Goal: Task Accomplishment & Management: Manage account settings

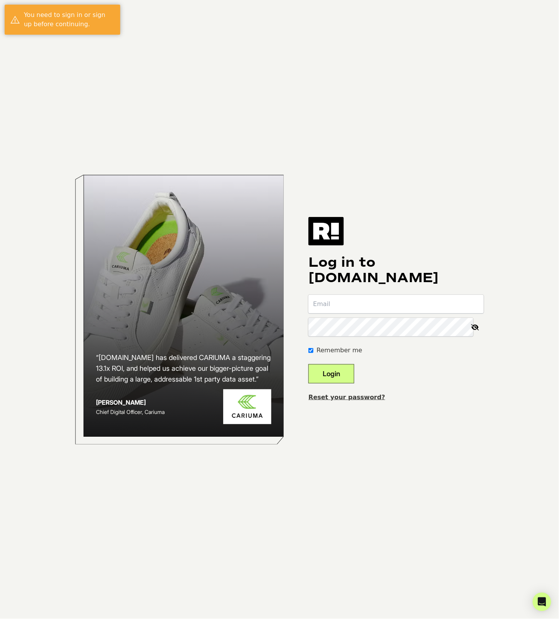
type input "[EMAIL_ADDRESS][DOMAIN_NAME]"
click at [343, 374] on button "Login" at bounding box center [331, 373] width 46 height 19
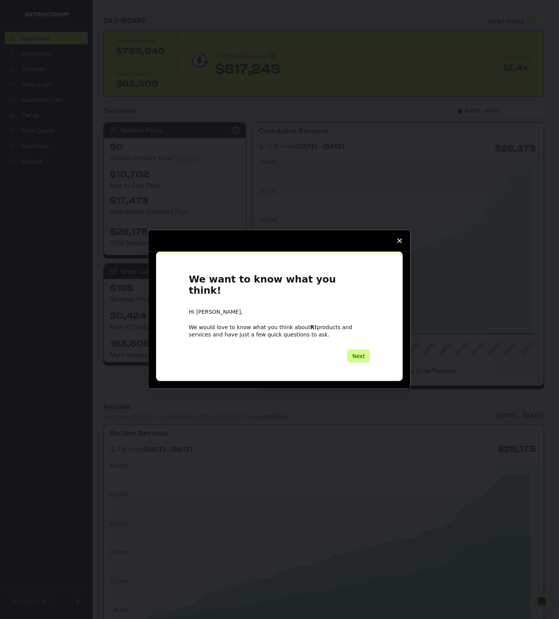
click at [400, 243] on polygon "Close survey" at bounding box center [400, 241] width 5 height 5
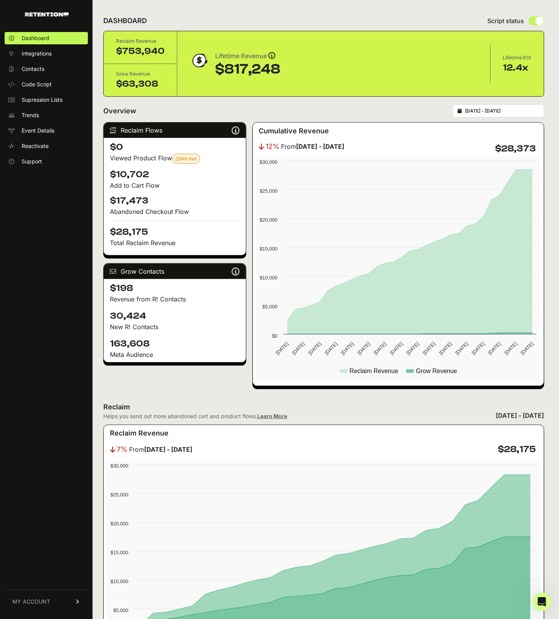
click at [61, 604] on link "MY ACCOUNT" at bounding box center [46, 602] width 83 height 24
click at [52, 577] on link "Billing" at bounding box center [46, 577] width 83 height 12
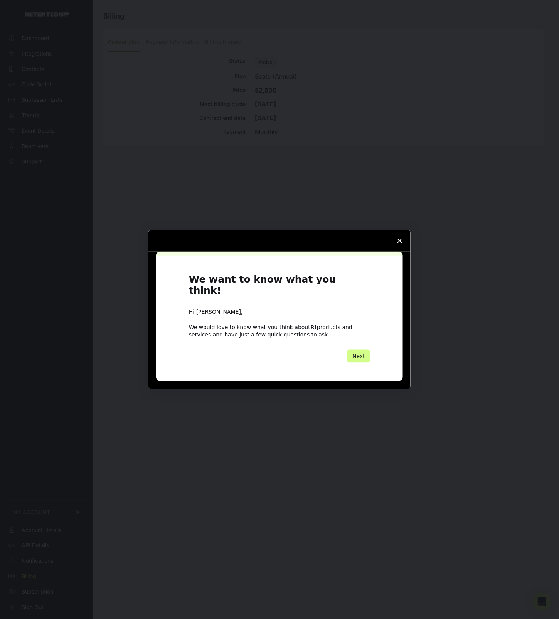
click at [401, 243] on polygon "Close survey" at bounding box center [400, 241] width 5 height 5
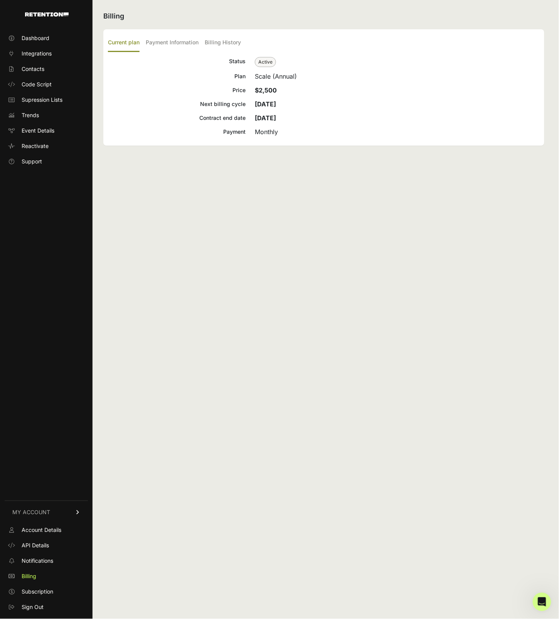
click at [254, 284] on div "Billing Current plan Payment Information Billing History Status Active Plan Sca…" at bounding box center [324, 309] width 463 height 619
click at [167, 45] on label "Payment Information" at bounding box center [172, 43] width 53 height 18
click at [0, 0] on input "Payment Information" at bounding box center [0, 0] width 0 height 0
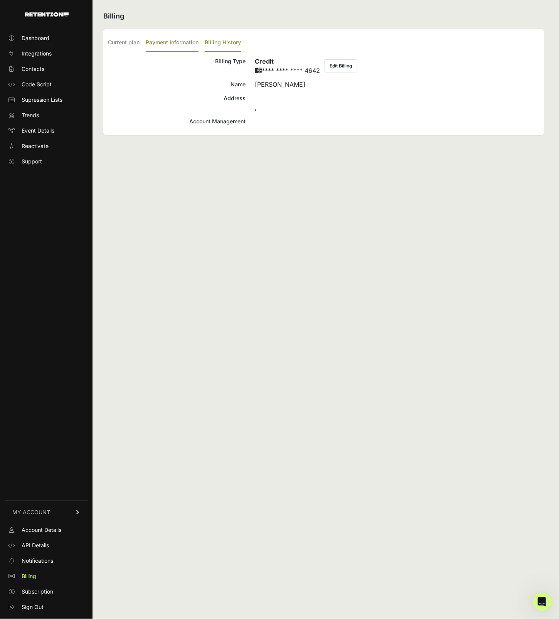
click at [230, 42] on label "Billing History" at bounding box center [223, 43] width 36 height 18
click at [0, 0] on input "Billing History" at bounding box center [0, 0] width 0 height 0
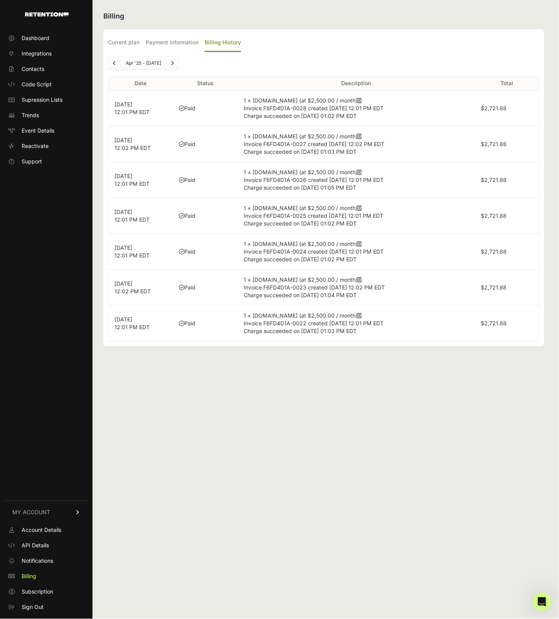
click at [287, 113] on span "Charge succeeded on Oct 1, 2025 01:02 PM EDT" at bounding box center [300, 116] width 113 height 7
click at [120, 41] on label "Current plan" at bounding box center [124, 43] width 32 height 18
click at [0, 0] on input "Current plan" at bounding box center [0, 0] width 0 height 0
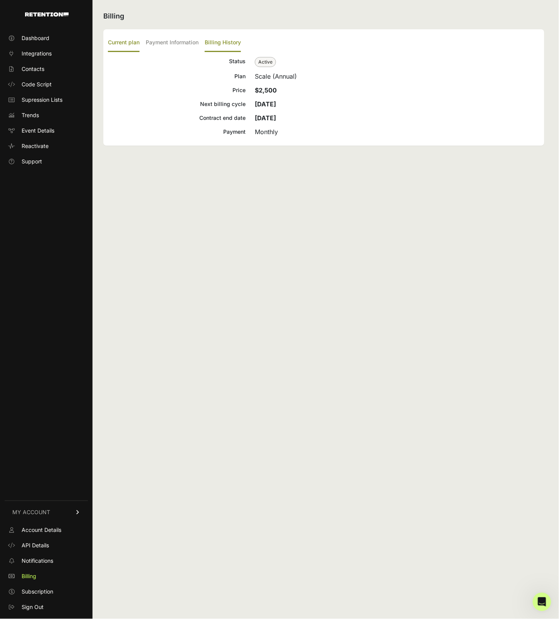
click at [226, 39] on label "Billing History" at bounding box center [223, 43] width 36 height 18
click at [0, 0] on input "Billing History" at bounding box center [0, 0] width 0 height 0
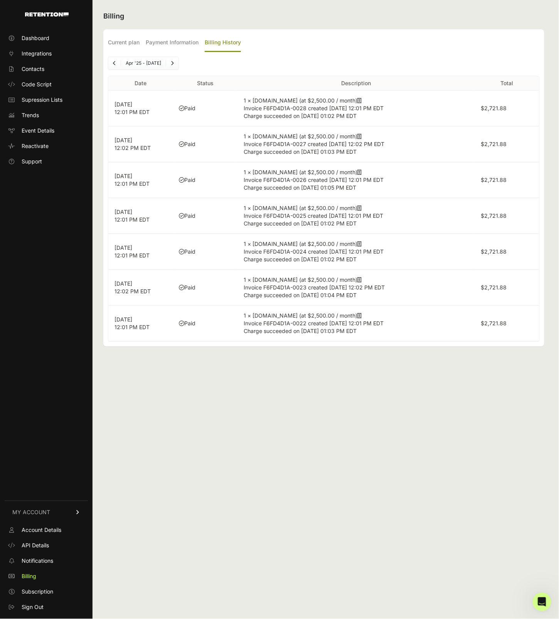
click at [359, 100] on icon at bounding box center [359, 100] width 4 height 5
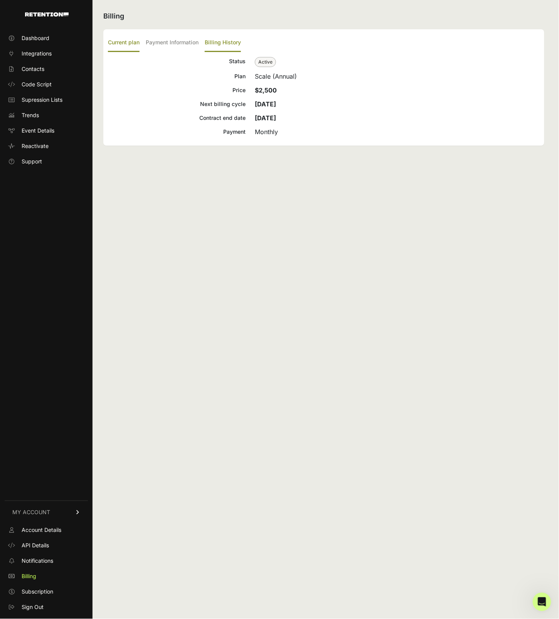
click at [235, 43] on label "Billing History" at bounding box center [223, 43] width 36 height 18
click at [0, 0] on input "Billing History" at bounding box center [0, 0] width 0 height 0
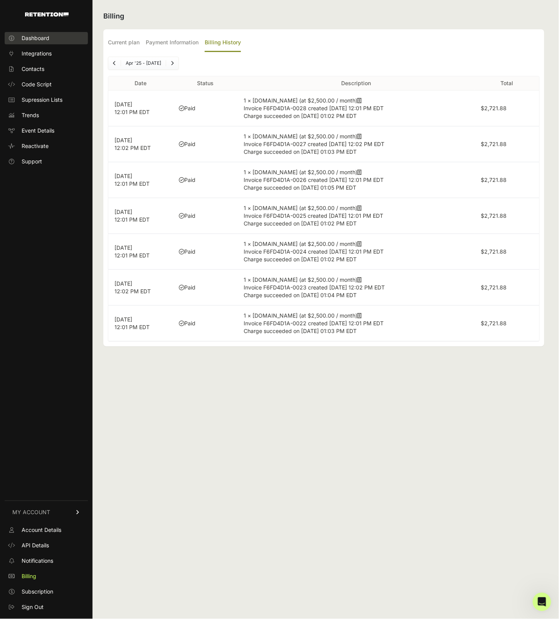
click at [37, 35] on span "Dashboard" at bounding box center [36, 38] width 28 height 8
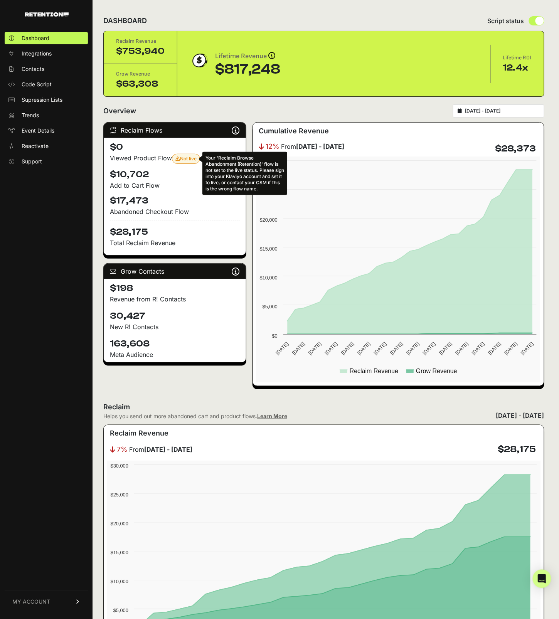
click at [187, 160] on span "Not live Your 'Reclaim Browse Abandonment (Retention)' flow is not set to the l…" at bounding box center [185, 159] width 21 height 6
click at [184, 158] on span "Not live Your 'Reclaim Browse Abandonment (Retention)' flow is not set to the l…" at bounding box center [185, 159] width 21 height 6
click at [183, 147] on h4 "$0" at bounding box center [175, 147] width 130 height 12
click at [151, 156] on div "Viewed Product Flow Not live Your 'Reclaim Browse Abandonment (Retention)' flow…" at bounding box center [175, 158] width 130 height 10
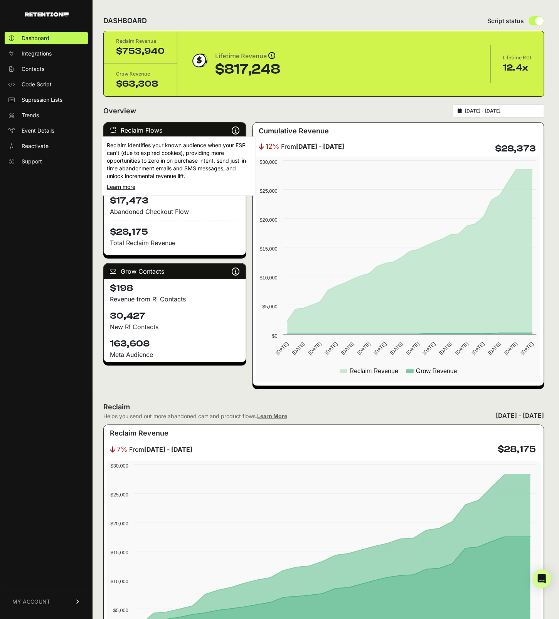
click at [233, 131] on icon at bounding box center [236, 130] width 8 height 0
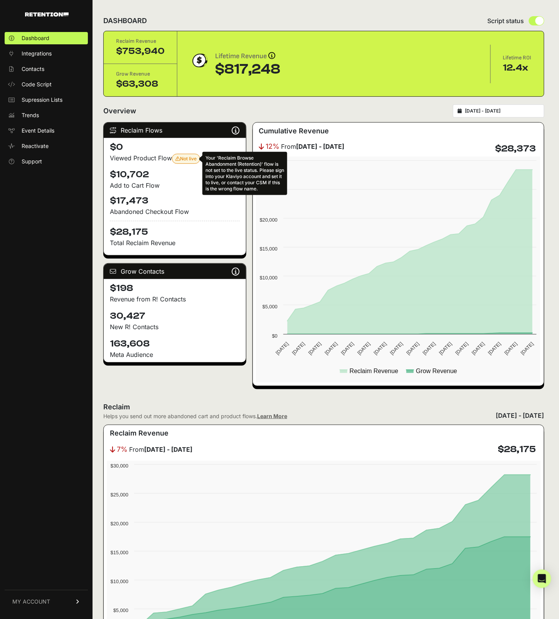
click at [183, 159] on span "Not live Your 'Reclaim Browse Abandonment (Retention)' flow is not set to the l…" at bounding box center [185, 159] width 21 height 6
